Goal: Information Seeking & Learning: Learn about a topic

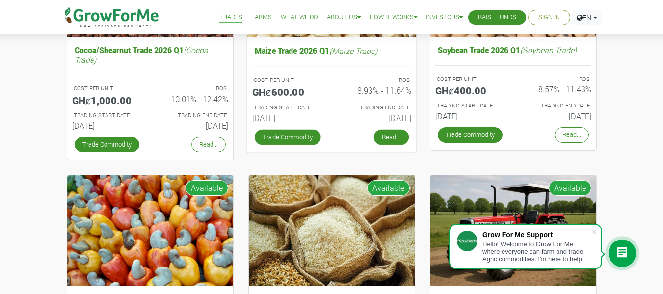
click at [386, 137] on link "Read..." at bounding box center [391, 137] width 35 height 16
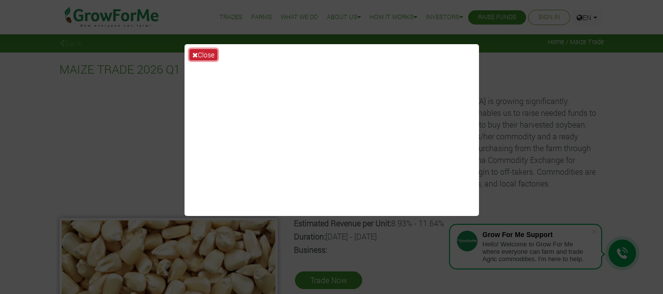
click at [207, 54] on button "Close" at bounding box center [204, 54] width 28 height 11
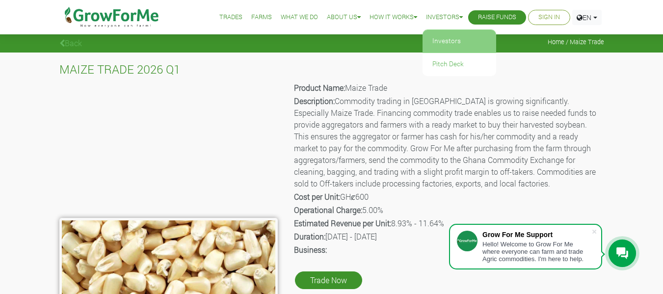
click at [447, 40] on link "Investors" at bounding box center [460, 41] width 74 height 23
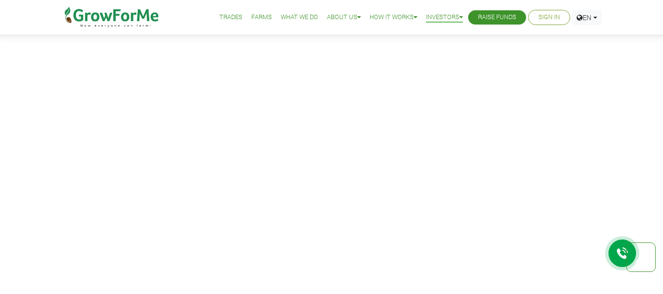
scroll to position [852, 0]
